Goal: Transaction & Acquisition: Purchase product/service

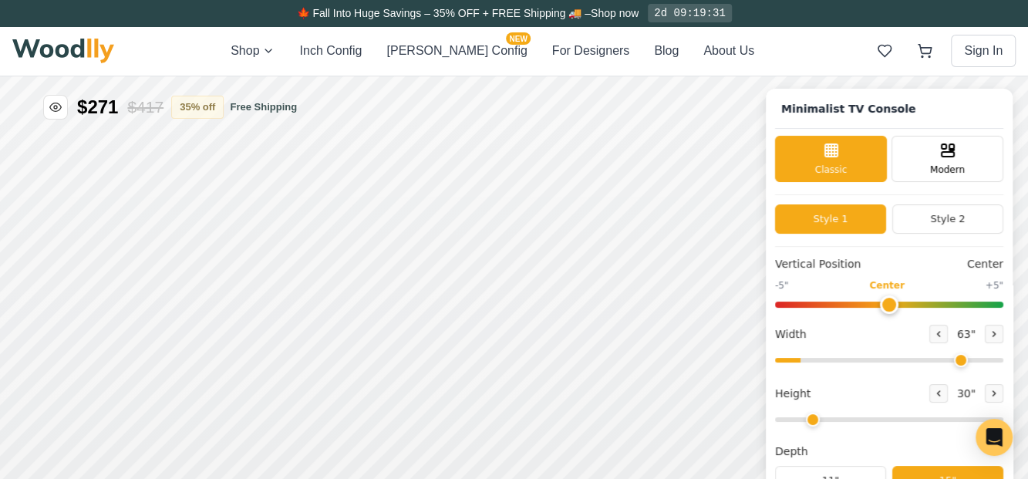
type input "63"
type input "2"
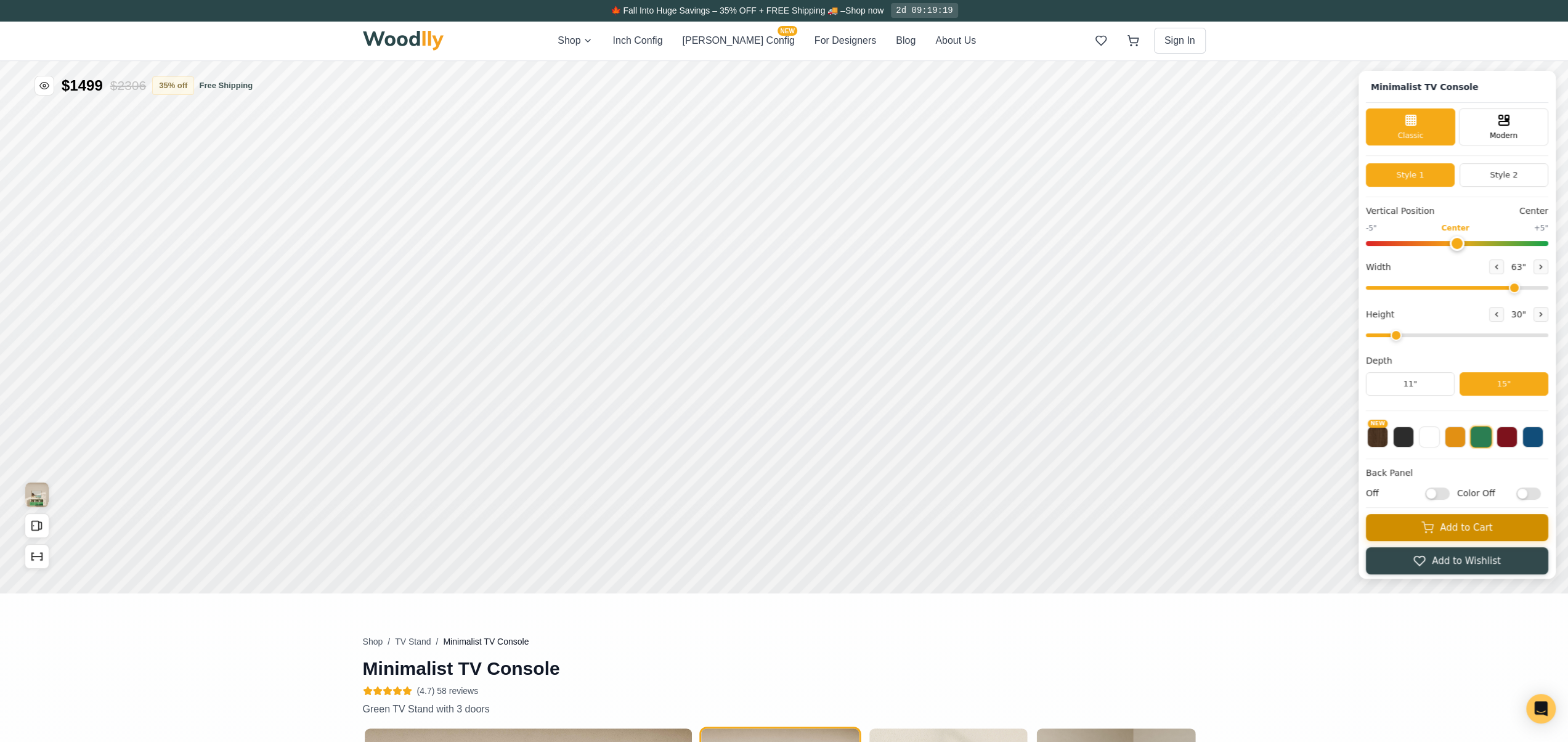
click at [821, 392] on button "Add to Cart" at bounding box center [1457, 528] width 182 height 27
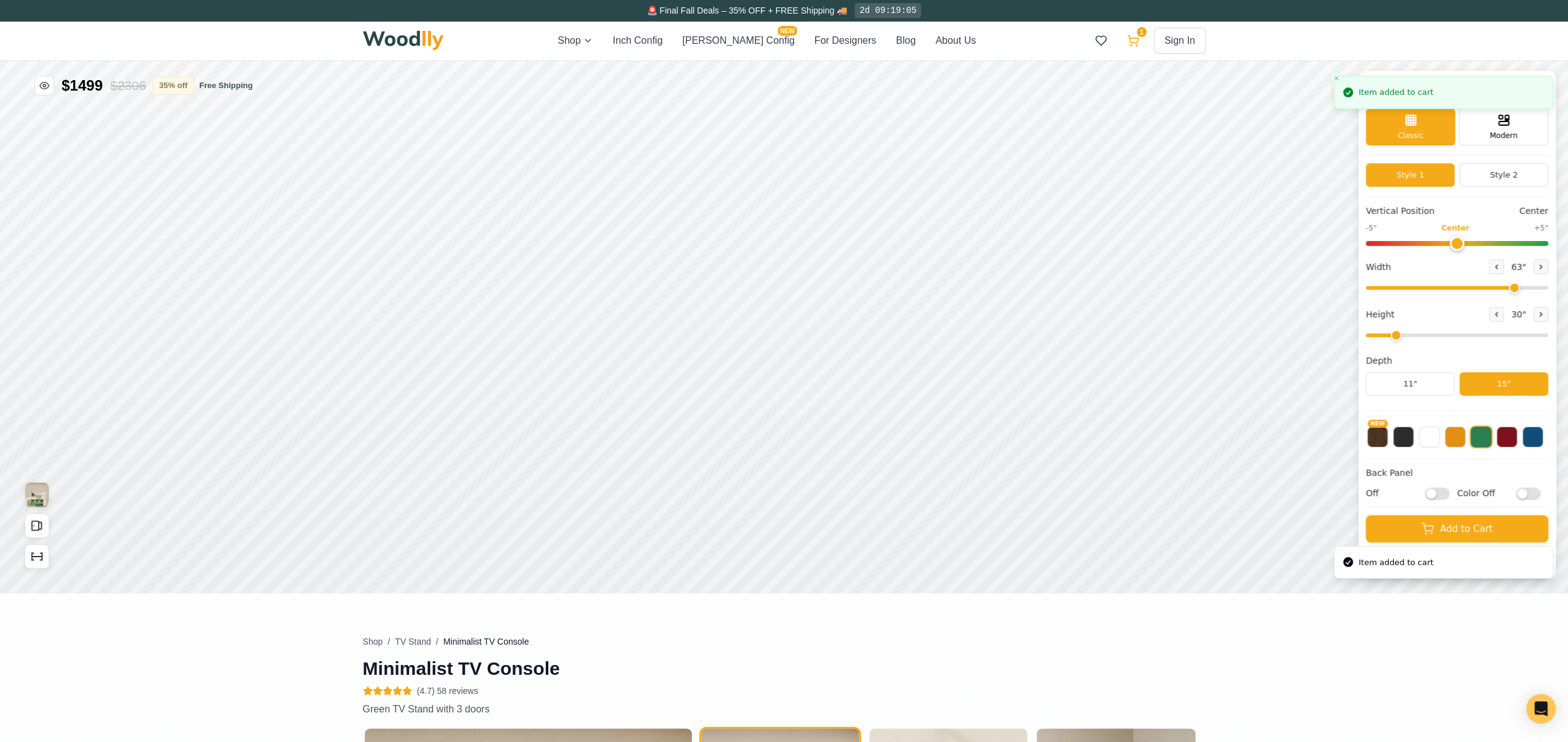
click at [821, 38] on icon at bounding box center [1132, 39] width 10 height 7
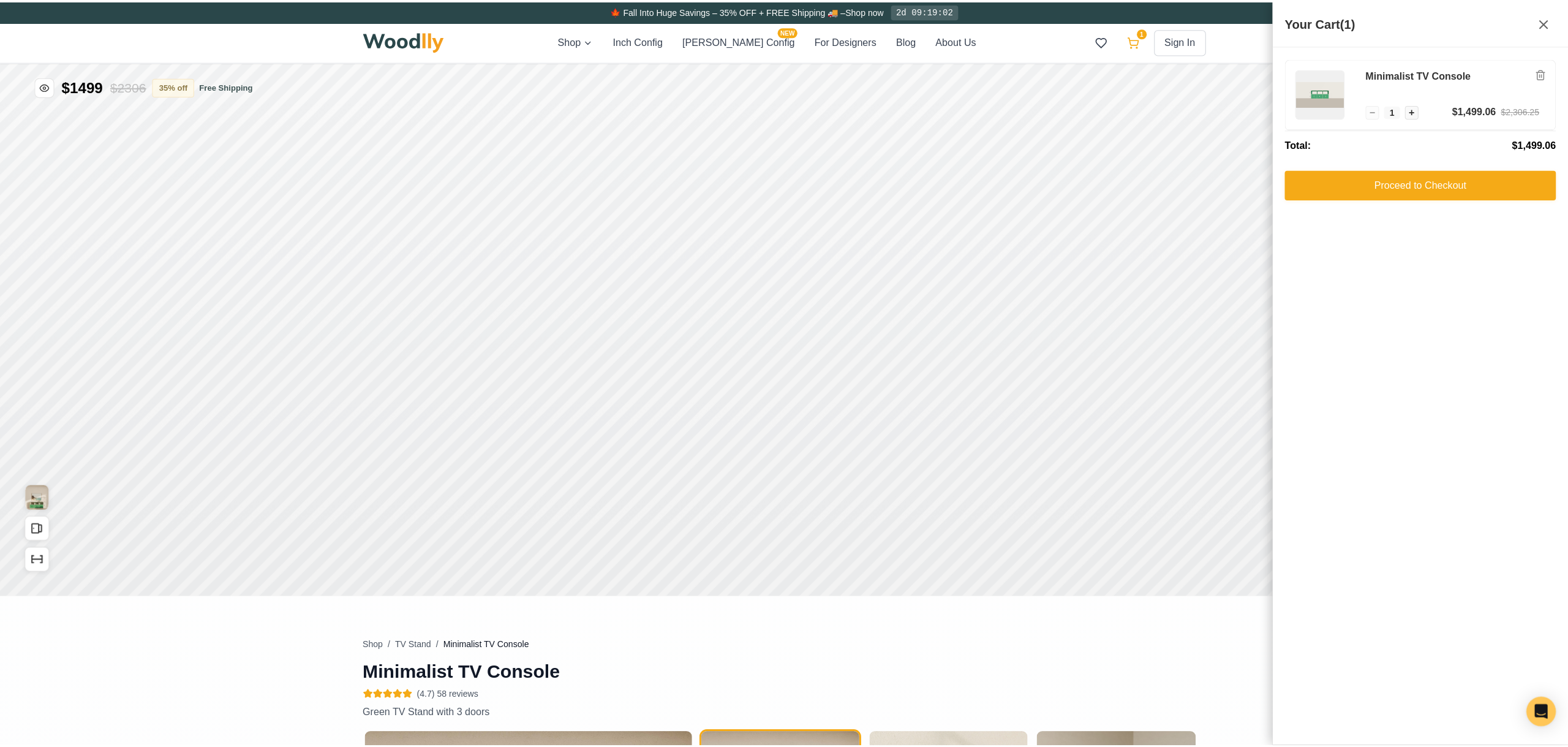
scroll to position [2165, 0]
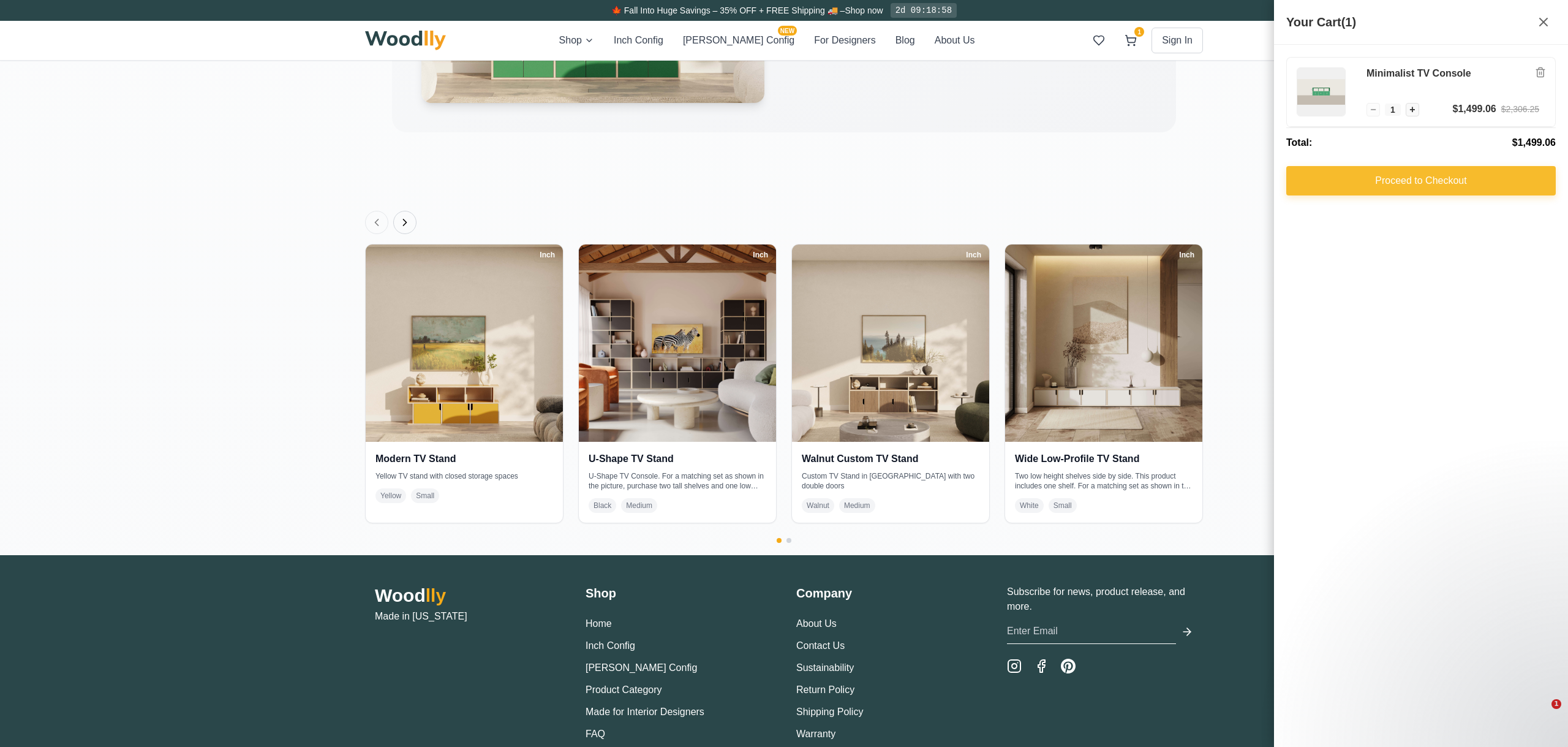
click at [816, 175] on button "Proceed to Checkout" at bounding box center [1421, 180] width 269 height 29
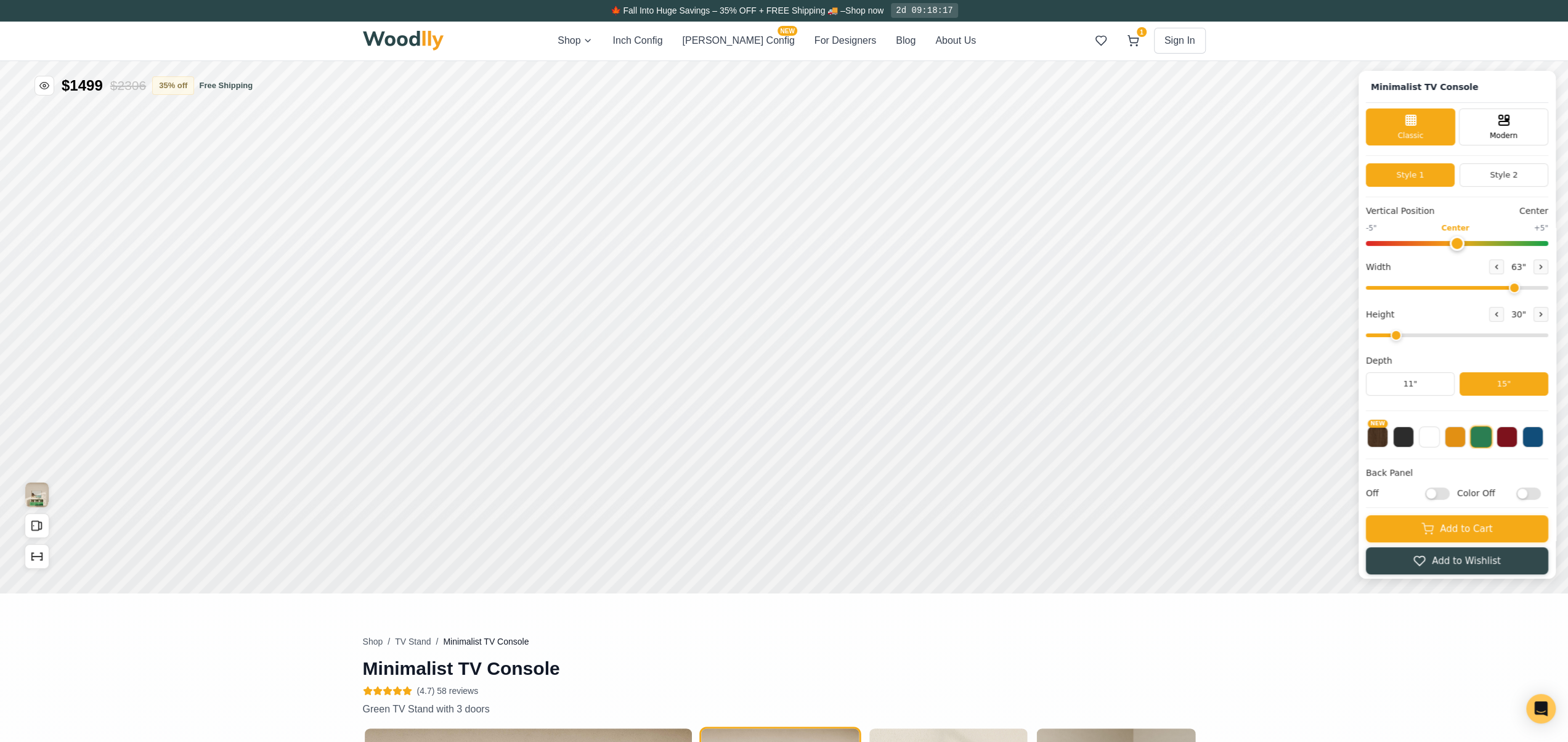
type input "63"
type input "2"
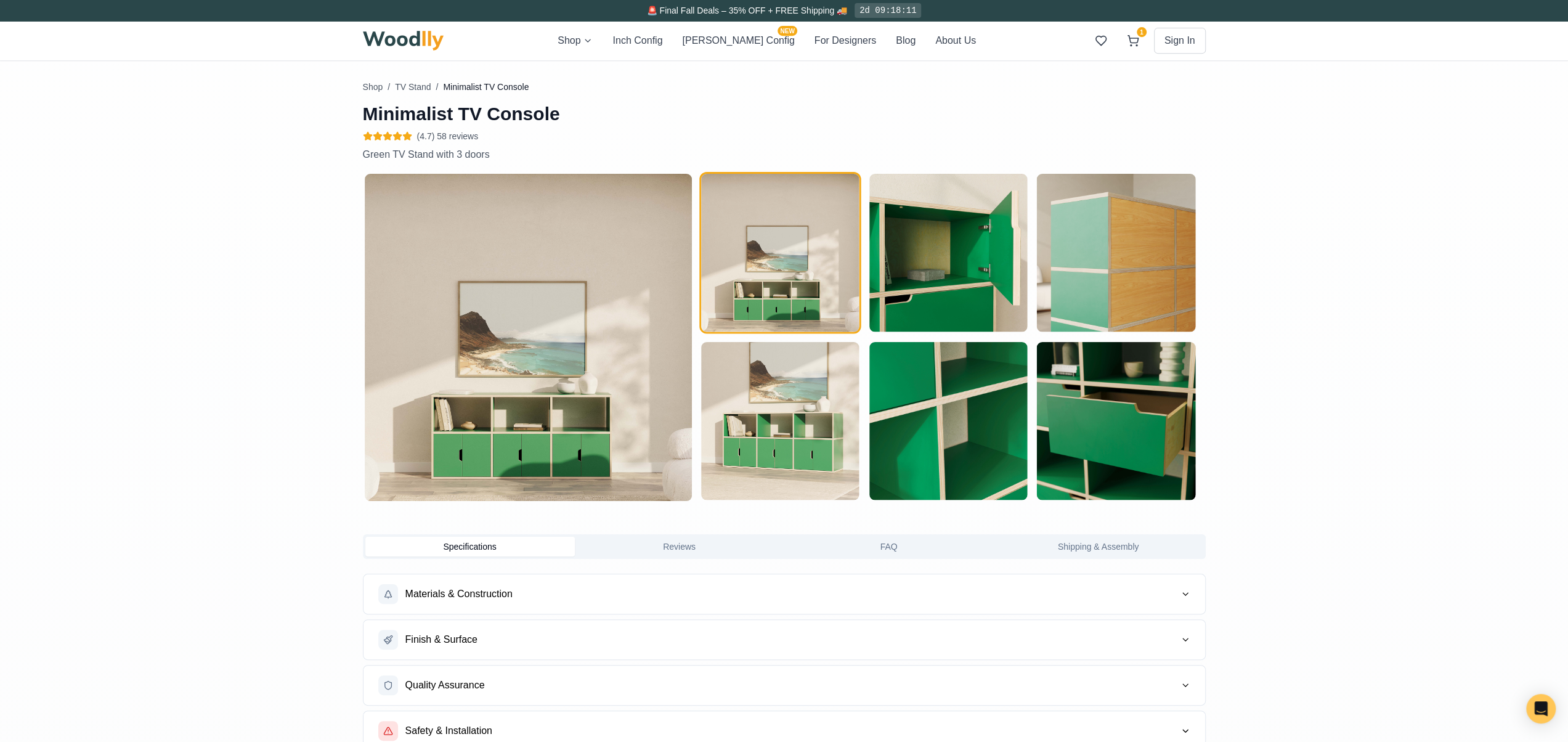
scroll to position [2261, 0]
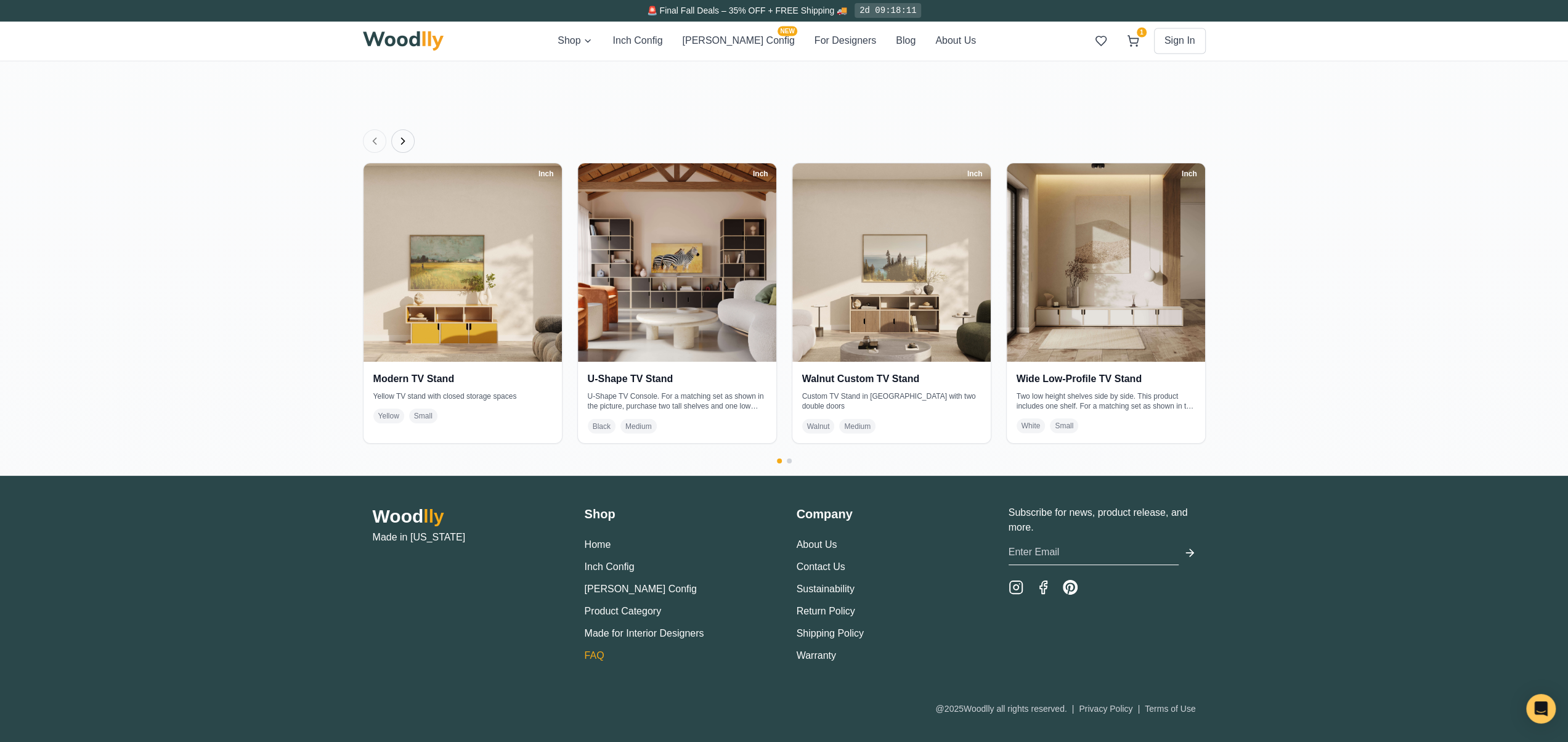
click at [599, 655] on link "FAQ" at bounding box center [595, 655] width 20 height 10
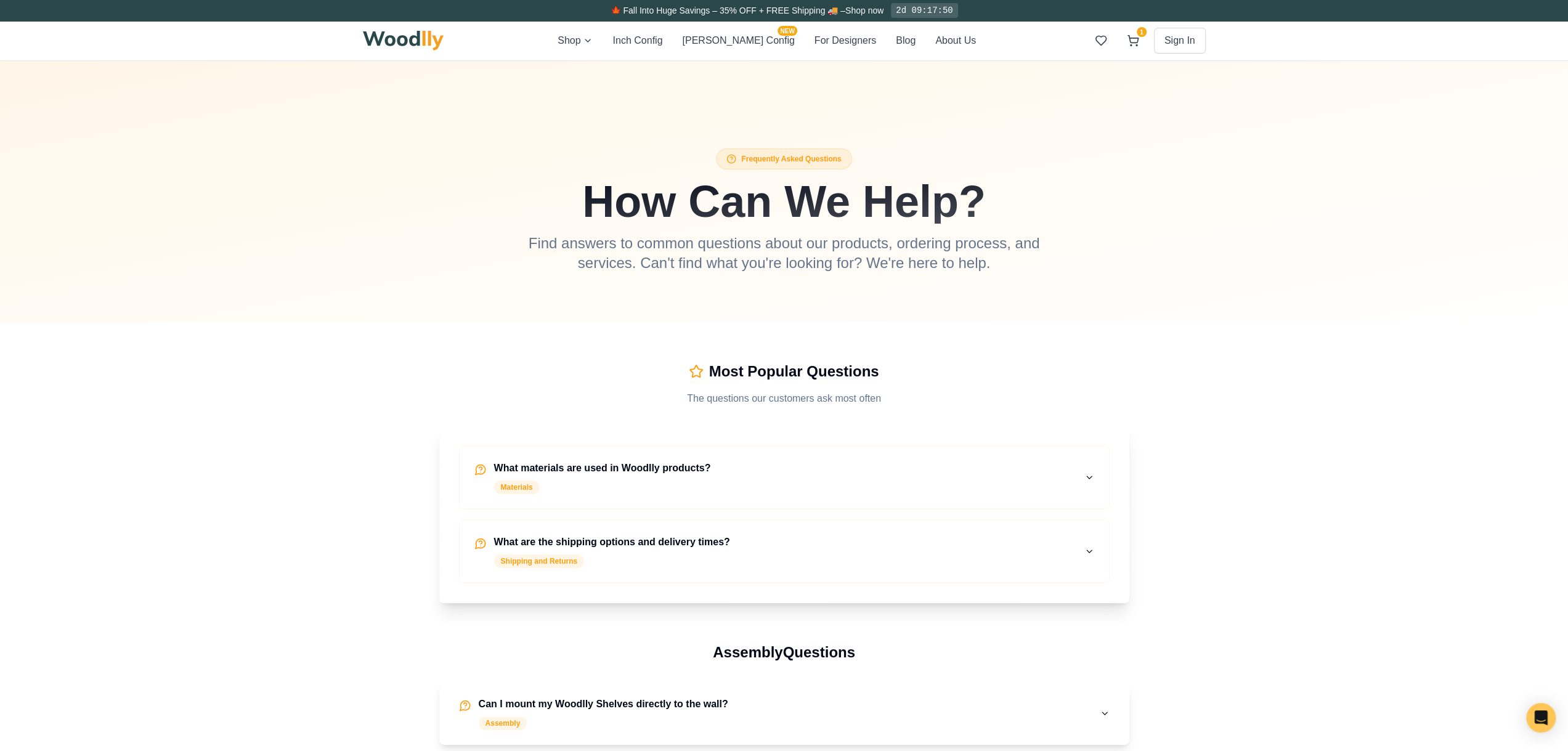
click at [669, 537] on h4 "What are the shipping options and delivery times?" at bounding box center [611, 542] width 236 height 15
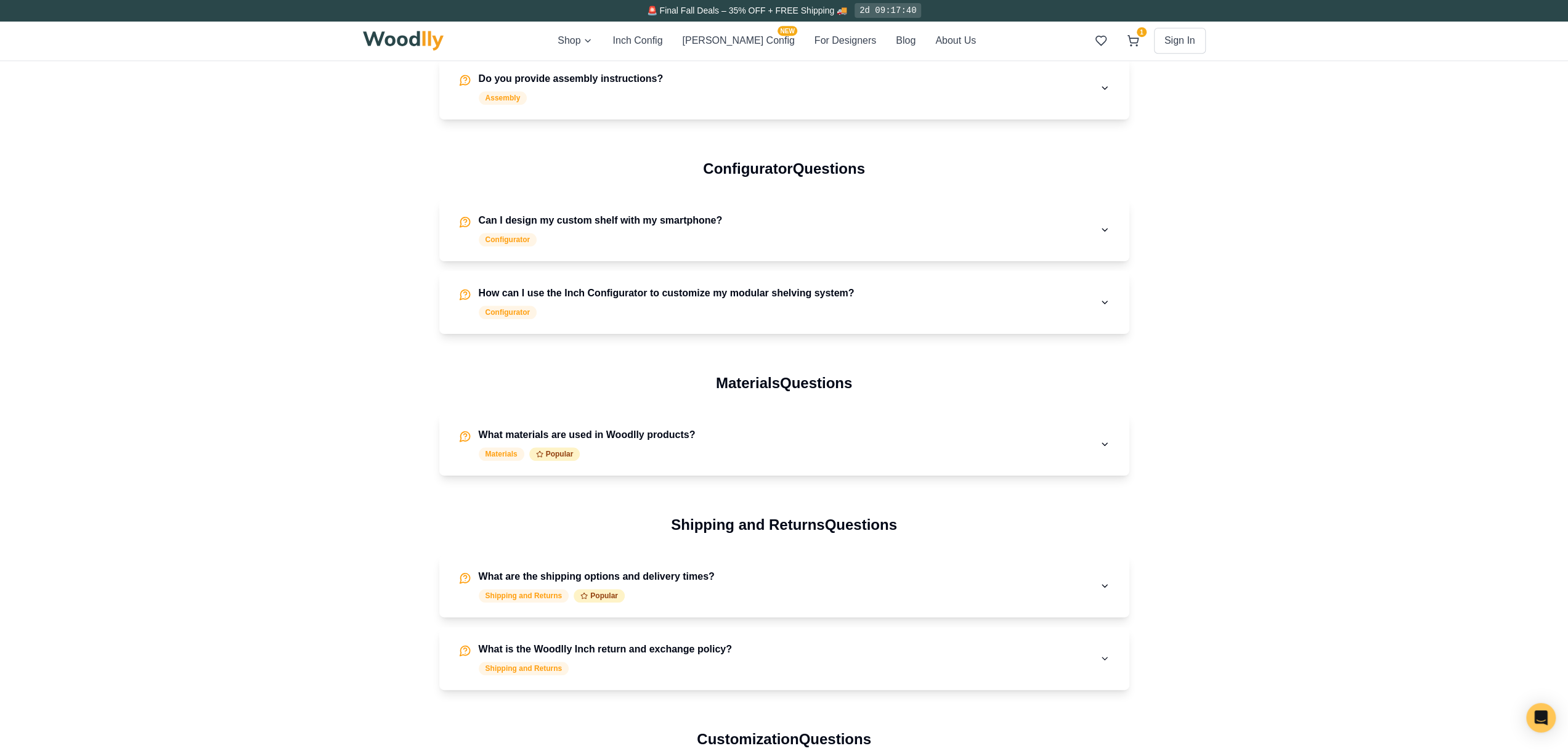
scroll to position [924, 0]
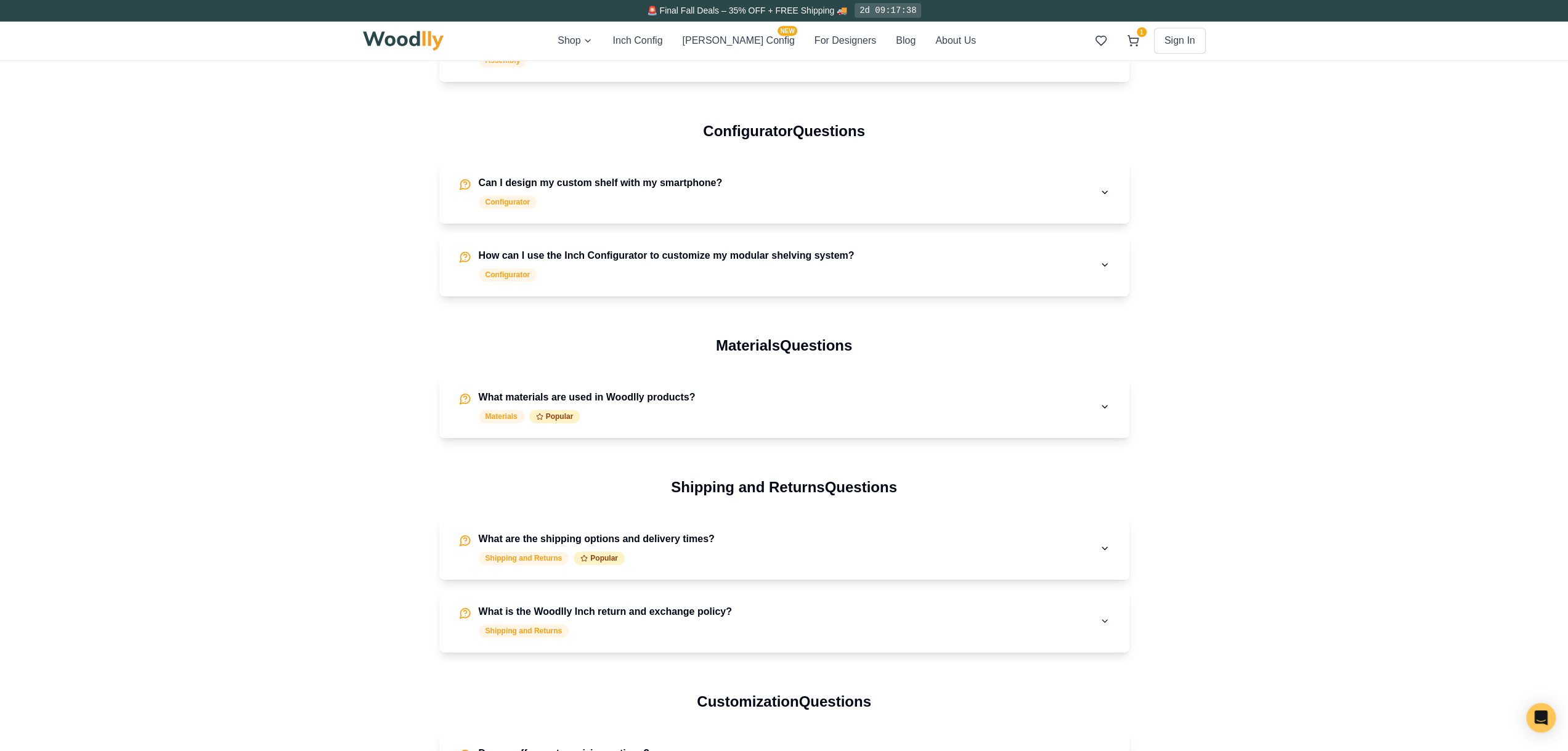
click at [669, 537] on h4 "What are the shipping options and delivery times?" at bounding box center [596, 538] width 236 height 15
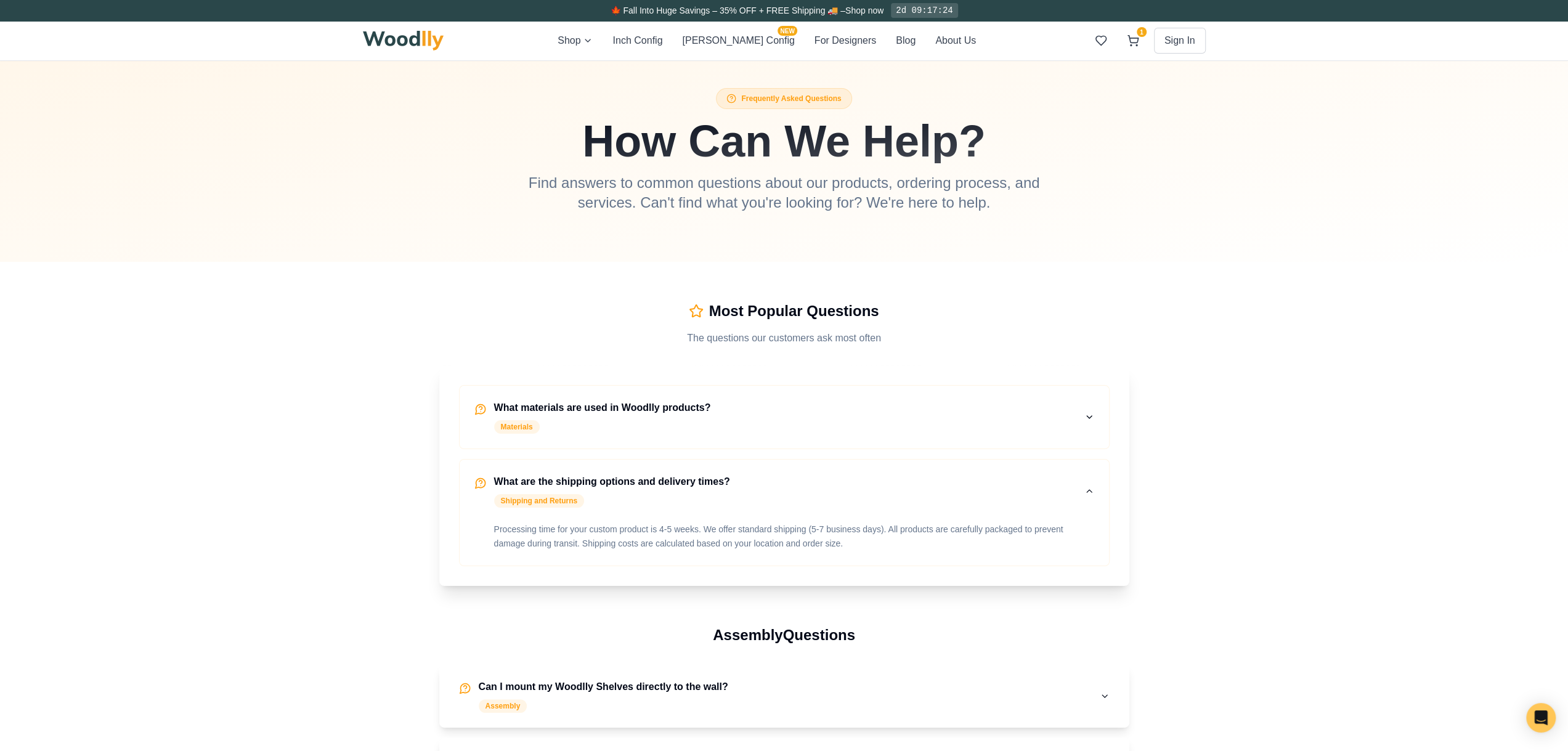
scroll to position [0, 0]
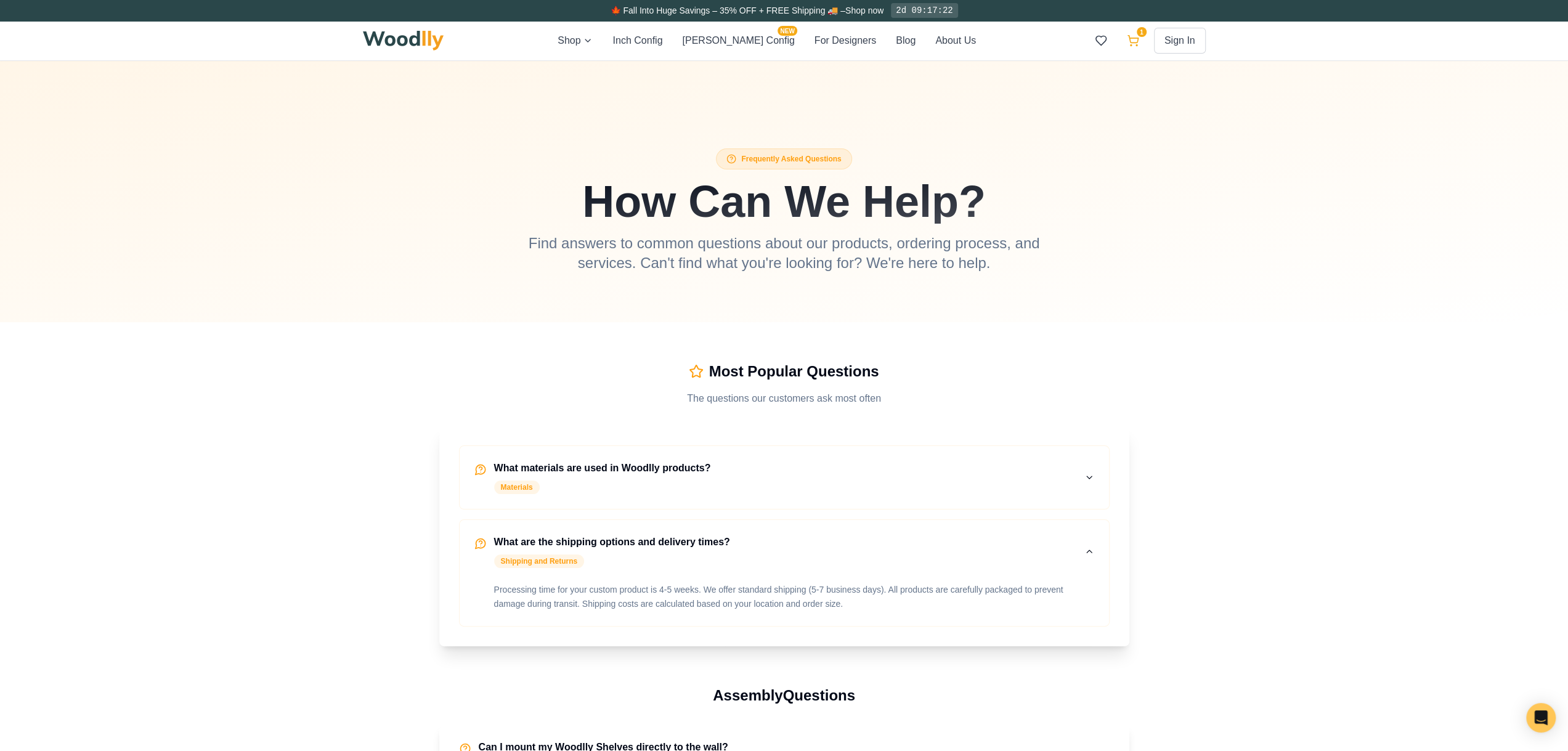
click at [1133, 42] on icon at bounding box center [1132, 39] width 10 height 7
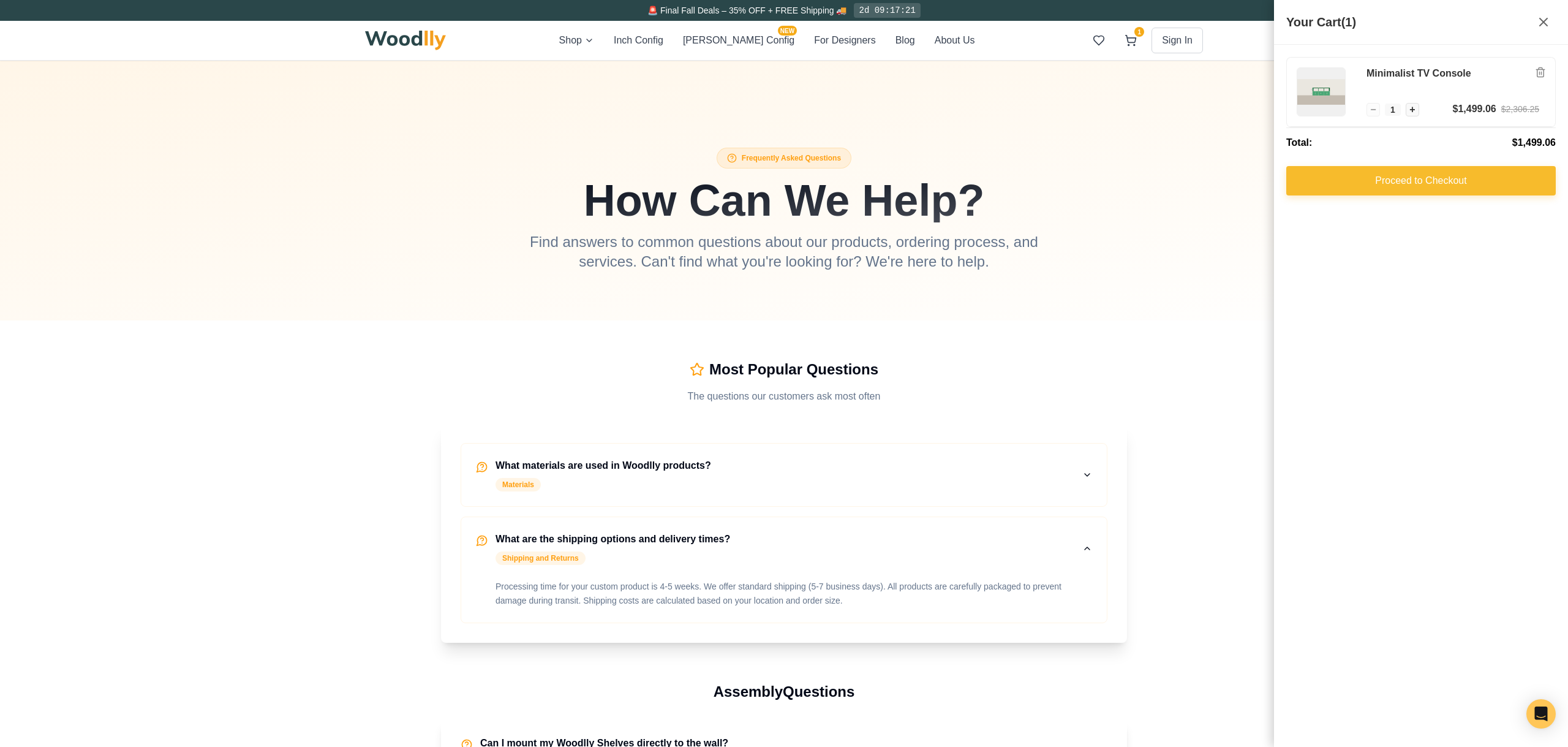
click at [1433, 184] on button "Proceed to Checkout" at bounding box center [1421, 180] width 269 height 29
